Goal: Check status: Check status

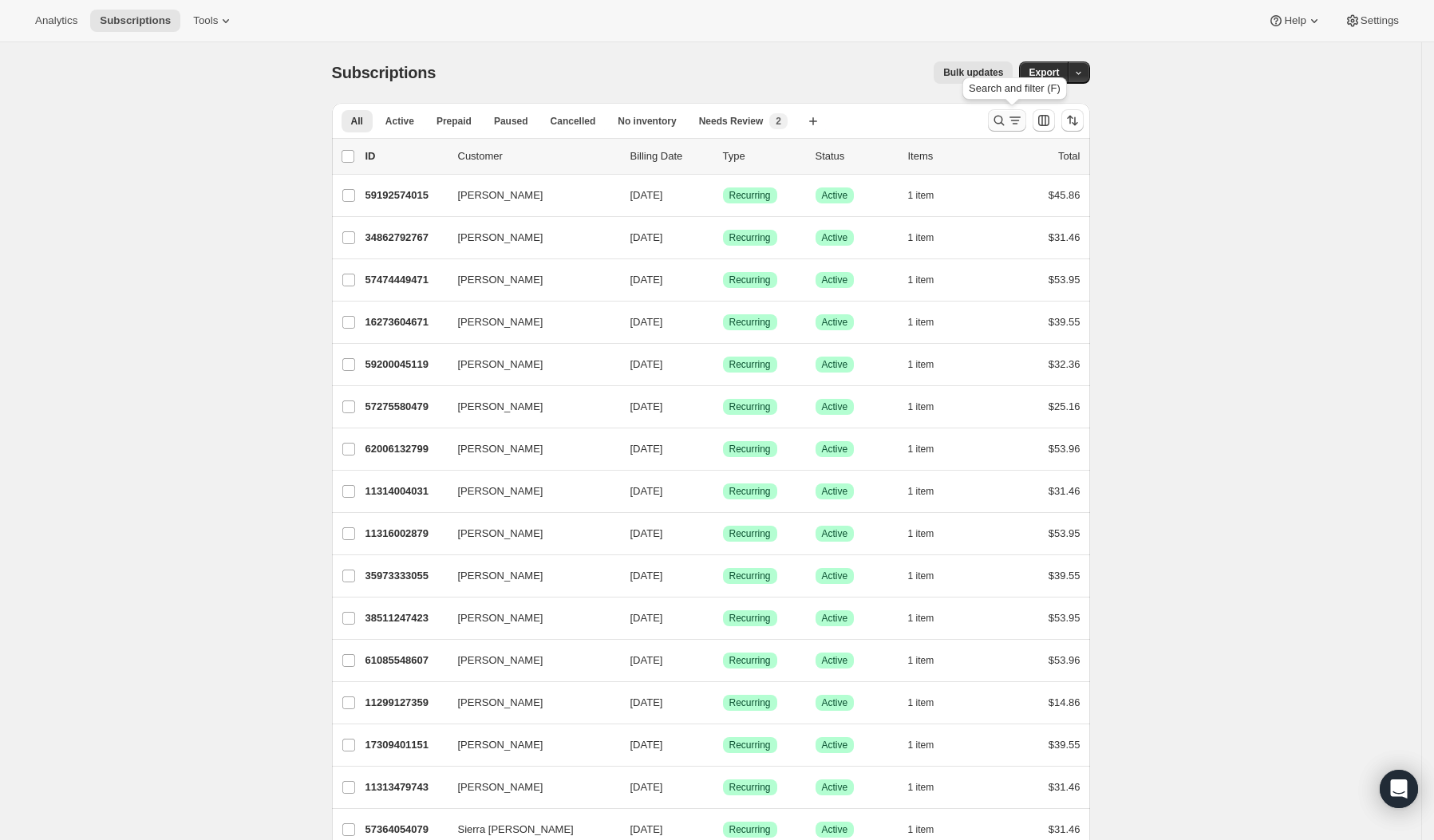
click at [1003, 121] on icon "Search and filter results" at bounding box center [999, 120] width 16 height 16
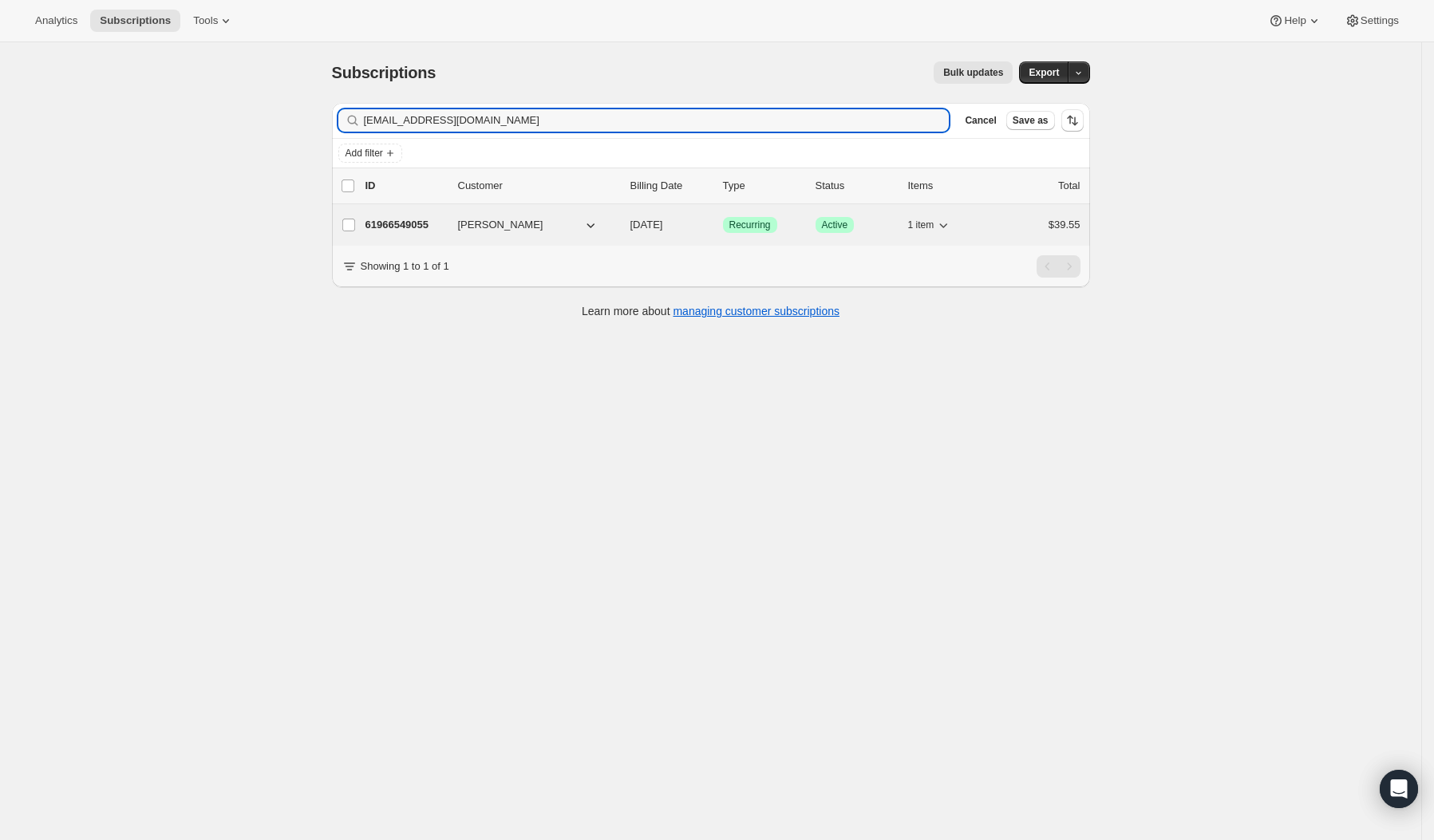
type input "[EMAIL_ADDRESS][DOMAIN_NAME]"
click at [556, 222] on button "[PERSON_NAME]" at bounding box center [529, 225] width 159 height 25
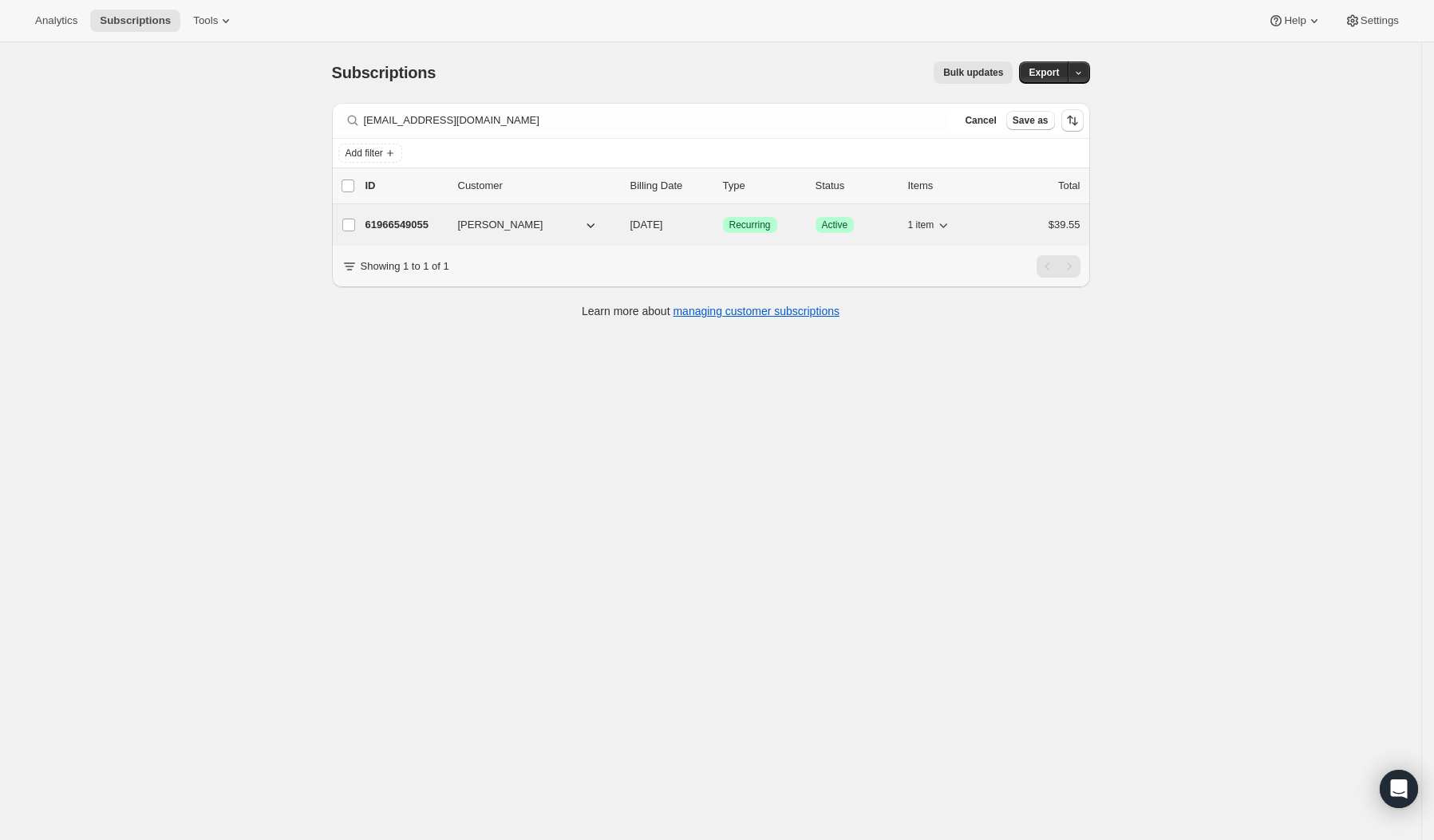
click at [533, 217] on span "[PERSON_NAME]" at bounding box center [501, 224] width 86 height 16
click at [429, 224] on p "61966549055" at bounding box center [406, 224] width 80 height 16
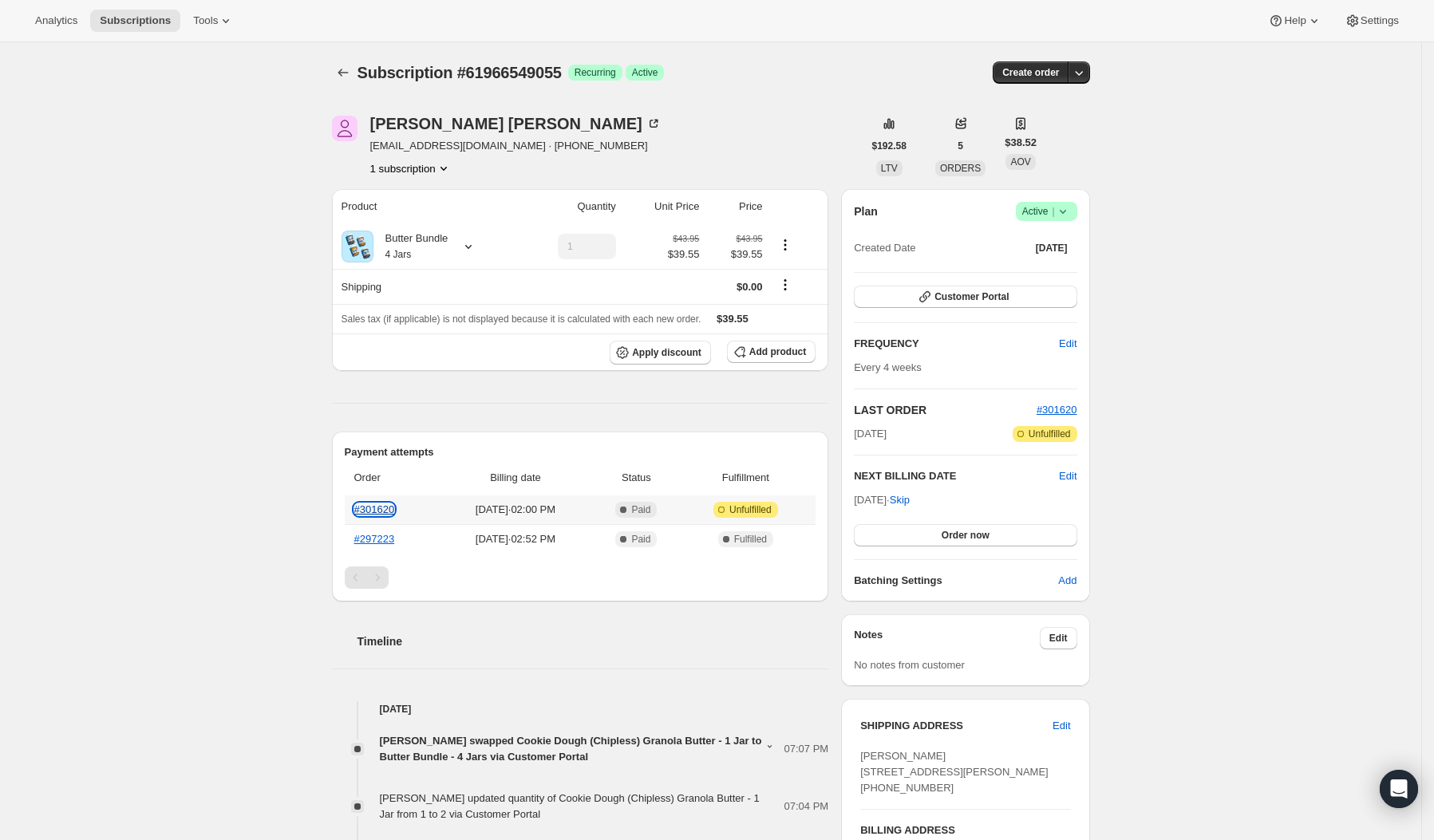
click at [385, 506] on link "#301620" at bounding box center [374, 510] width 41 height 12
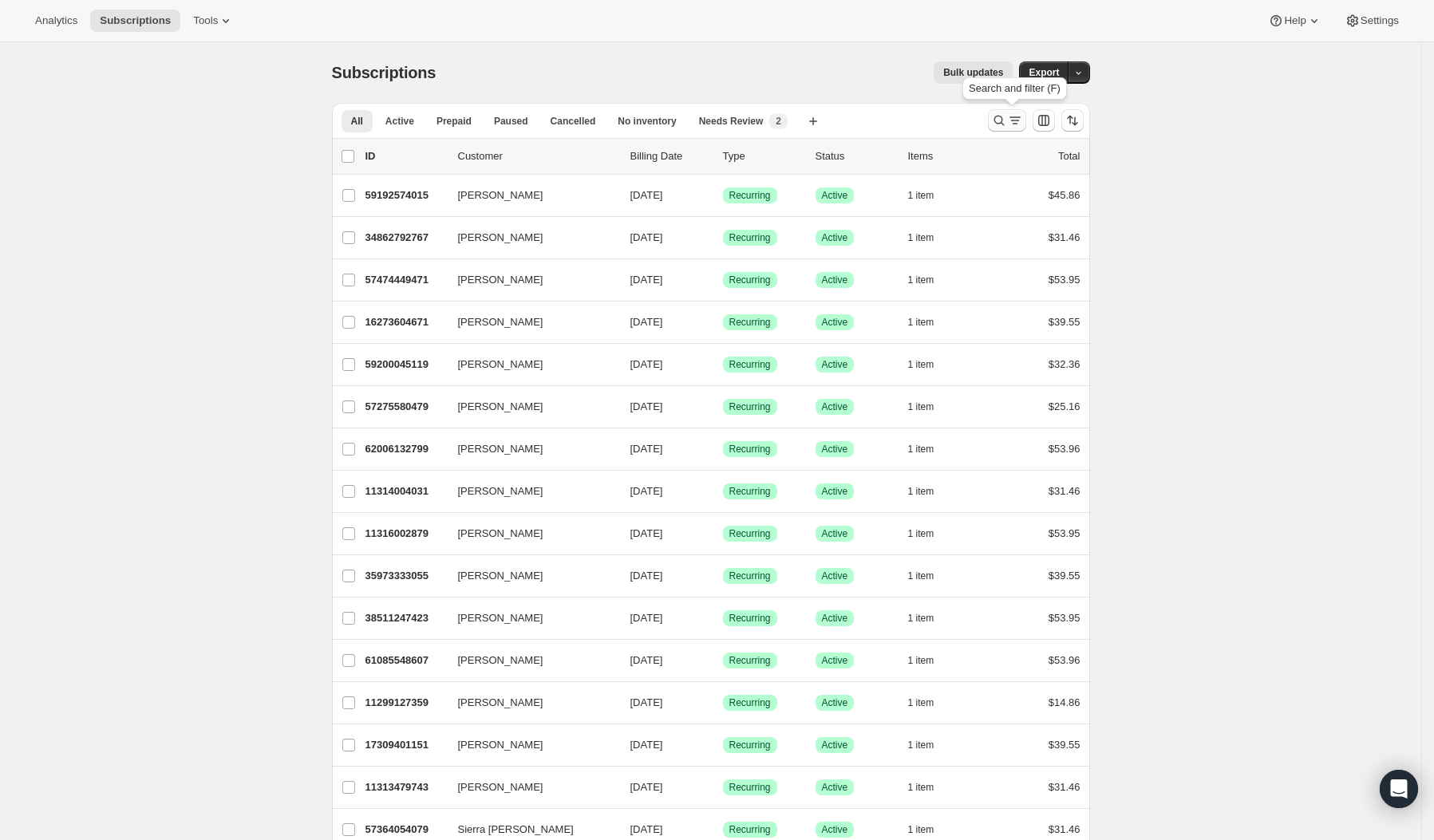
click at [999, 124] on icon "Search and filter results" at bounding box center [999, 120] width 16 height 16
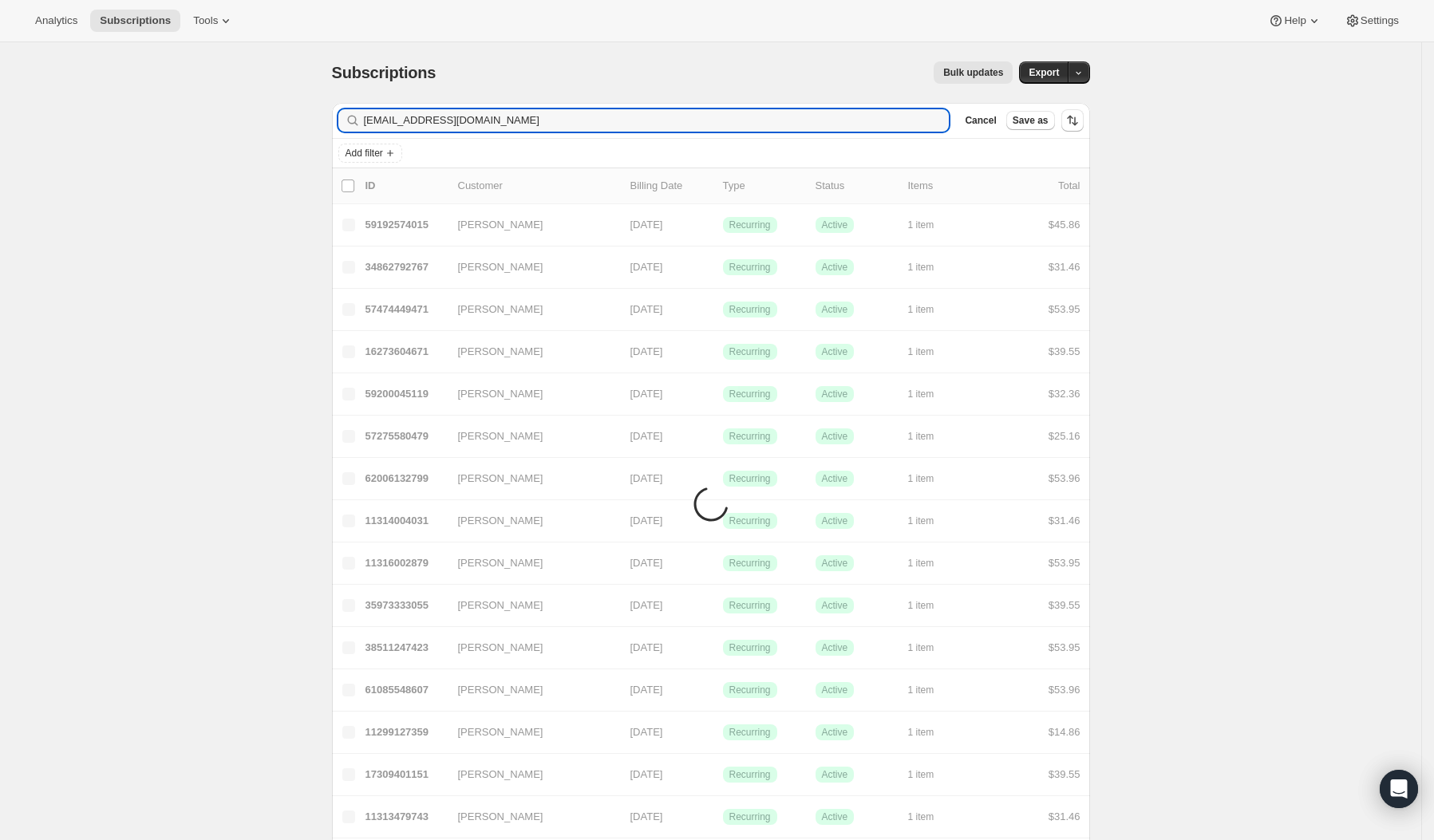
type input "[EMAIL_ADDRESS][DOMAIN_NAME]"
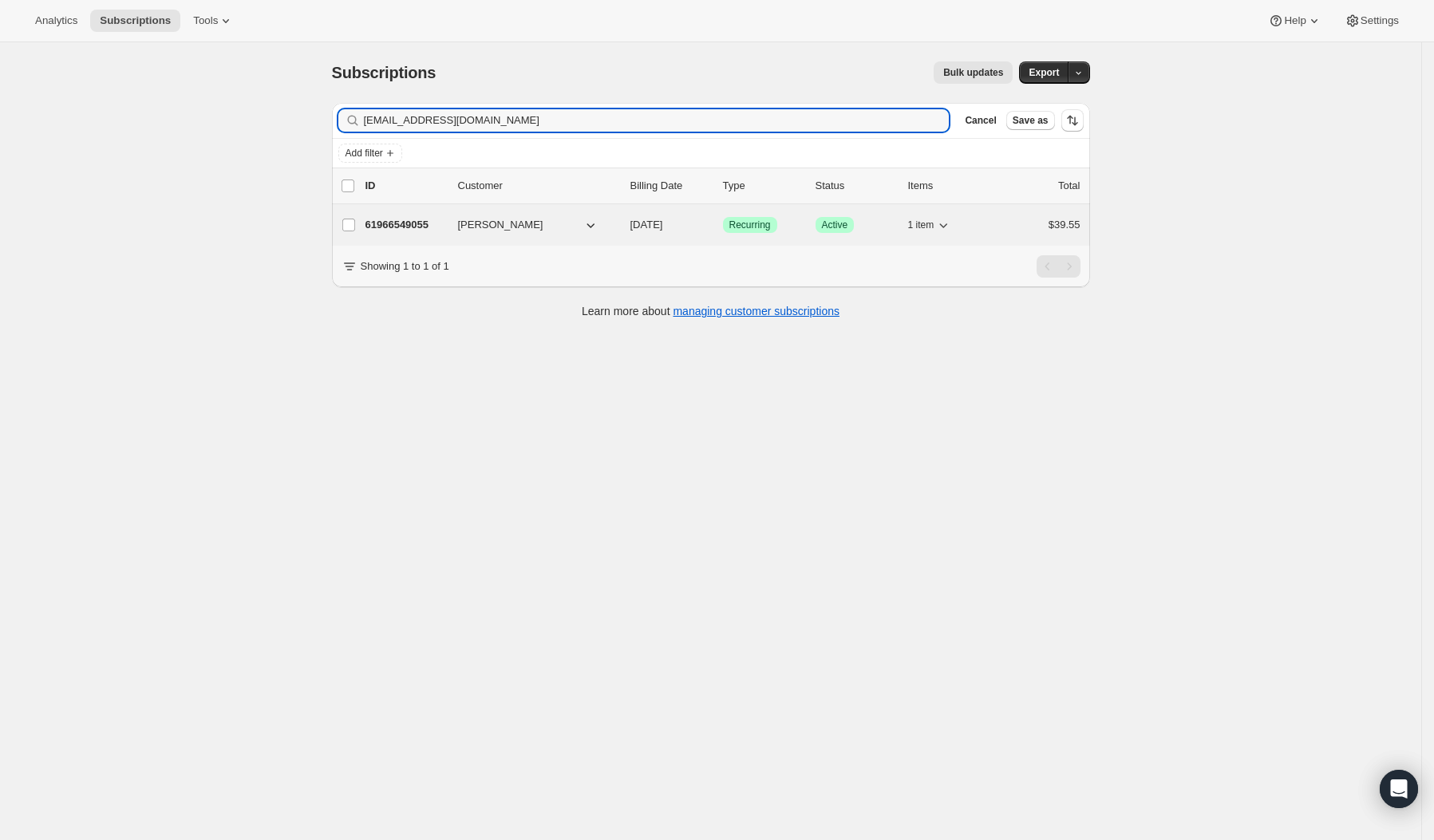
click at [431, 218] on p "61966549055" at bounding box center [406, 224] width 80 height 16
